Goal: Information Seeking & Learning: Find specific fact

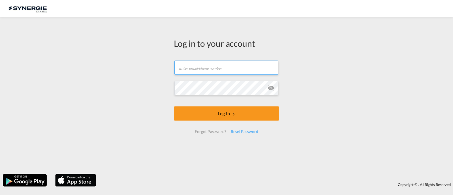
click at [236, 75] on md-input-container "Email field is required" at bounding box center [226, 67] width 105 height 15
type input "ocean@gosynergie.com"
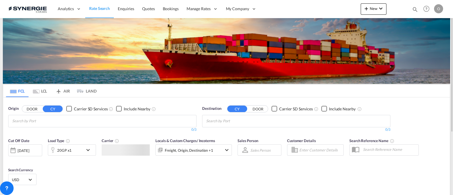
click at [411, 10] on div "Bookings Quotes Enquiries Help Resources Product Release O My Profile Logout" at bounding box center [427, 9] width 36 height 18
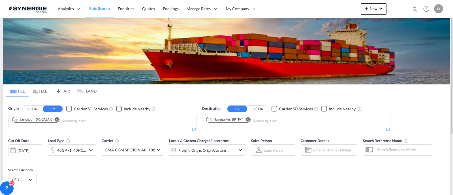
click at [413, 7] on md-icon "icon-magnify" at bounding box center [415, 9] width 6 height 6
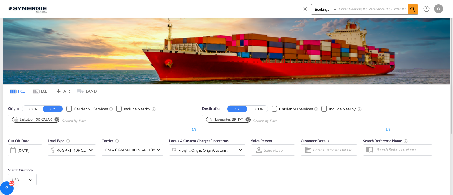
click at [326, 13] on select "Bookings Quotes Enquiries" at bounding box center [325, 9] width 27 height 10
select select "Quotes"
click at [312, 4] on select "Bookings Quotes Enquiries" at bounding box center [325, 9] width 27 height 10
click at [355, 8] on input at bounding box center [373, 9] width 71 height 10
paste input "SYC000013620"
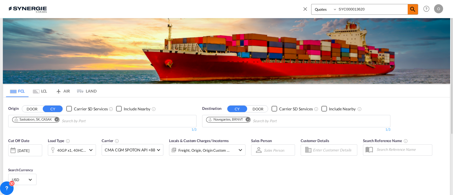
type input "SYC000013620"
click at [413, 8] on md-icon "icon-magnify" at bounding box center [413, 9] width 7 height 7
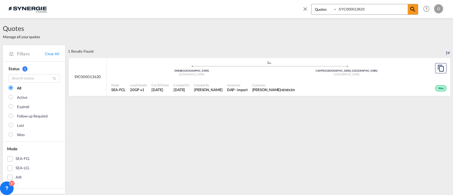
click at [196, 95] on div "Mode SEA-FCL Load Details 20GP x1 Cut Off Date 29 Jul 2025 Created On 29 Jul 20…" at bounding box center [279, 87] width 344 height 17
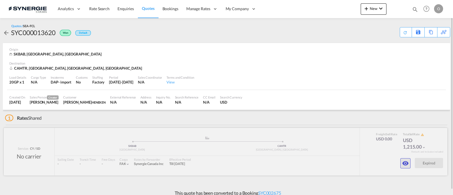
click at [404, 164] on md-icon "icon-eye" at bounding box center [405, 163] width 7 height 7
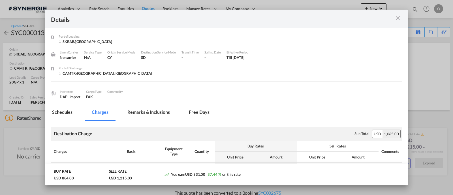
click at [203, 111] on md-tab-item "Free days" at bounding box center [199, 113] width 34 height 16
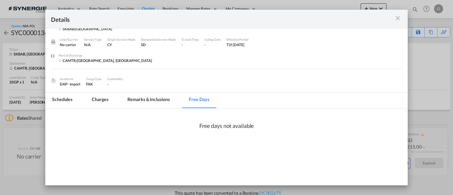
scroll to position [19, 0]
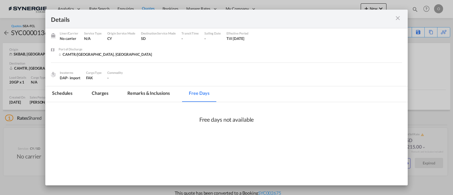
click at [168, 92] on md-tab-item "Remarks & Inclusions" at bounding box center [149, 94] width 56 height 16
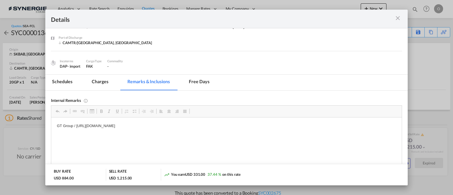
scroll to position [43, 0]
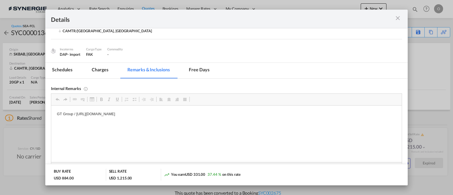
click at [398, 22] on div "Port of Loading ..." at bounding box center [384, 18] width 35 height 7
click at [398, 19] on md-icon "icon-close m-3 fg-AAA8AD cursor" at bounding box center [398, 18] width 7 height 7
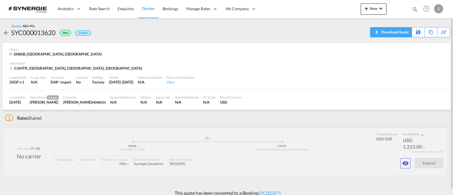
click at [404, 32] on div "Download Quote" at bounding box center [394, 31] width 29 height 9
click at [400, 31] on div "Download Quote" at bounding box center [394, 31] width 29 height 9
